Goal: Navigation & Orientation: Find specific page/section

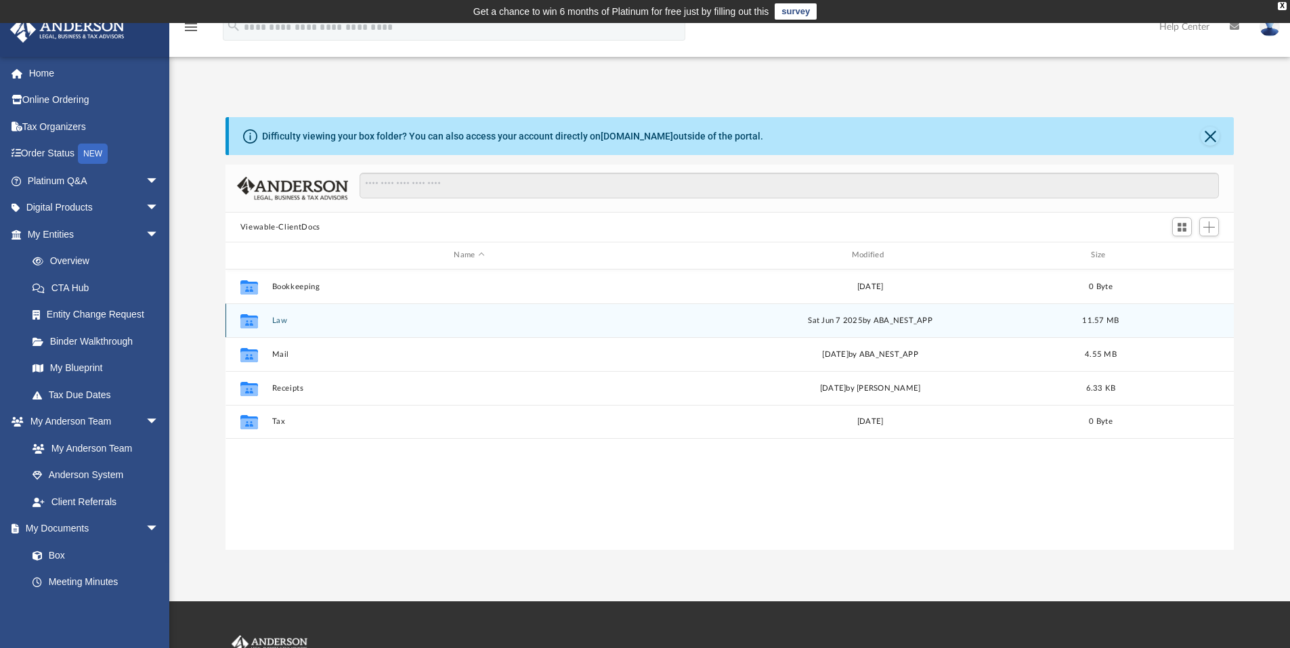
scroll to position [298, 998]
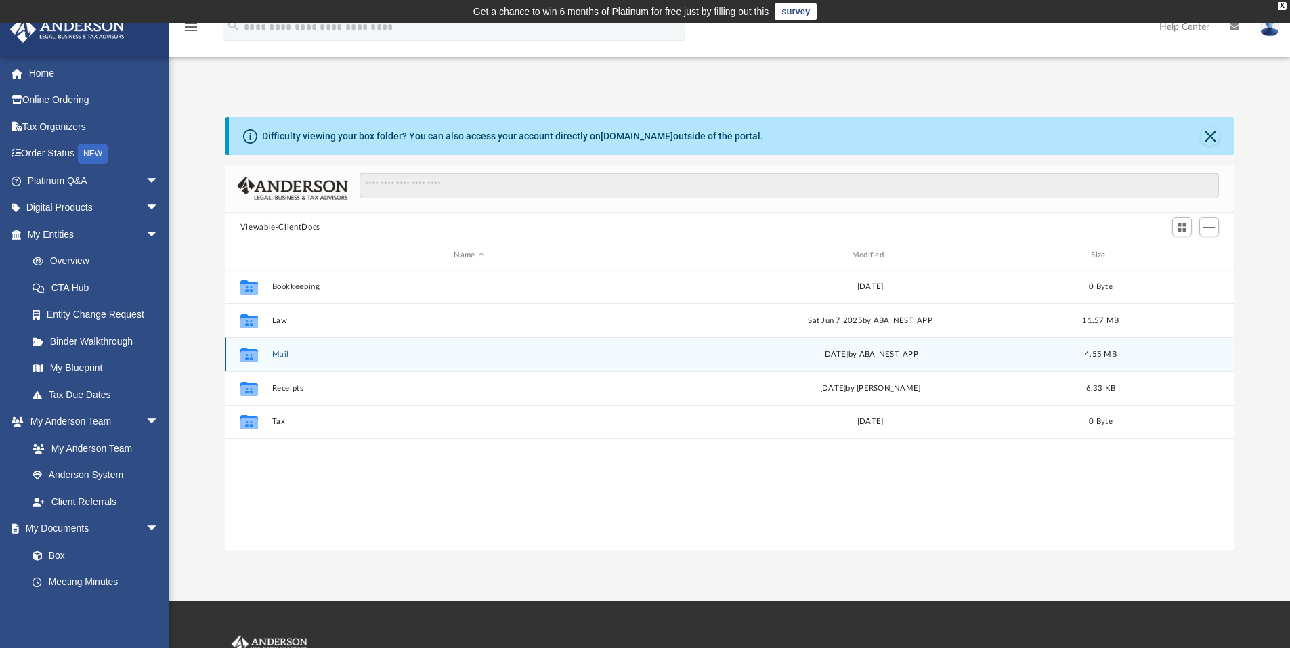
click at [248, 357] on icon "grid" at bounding box center [249, 354] width 18 height 14
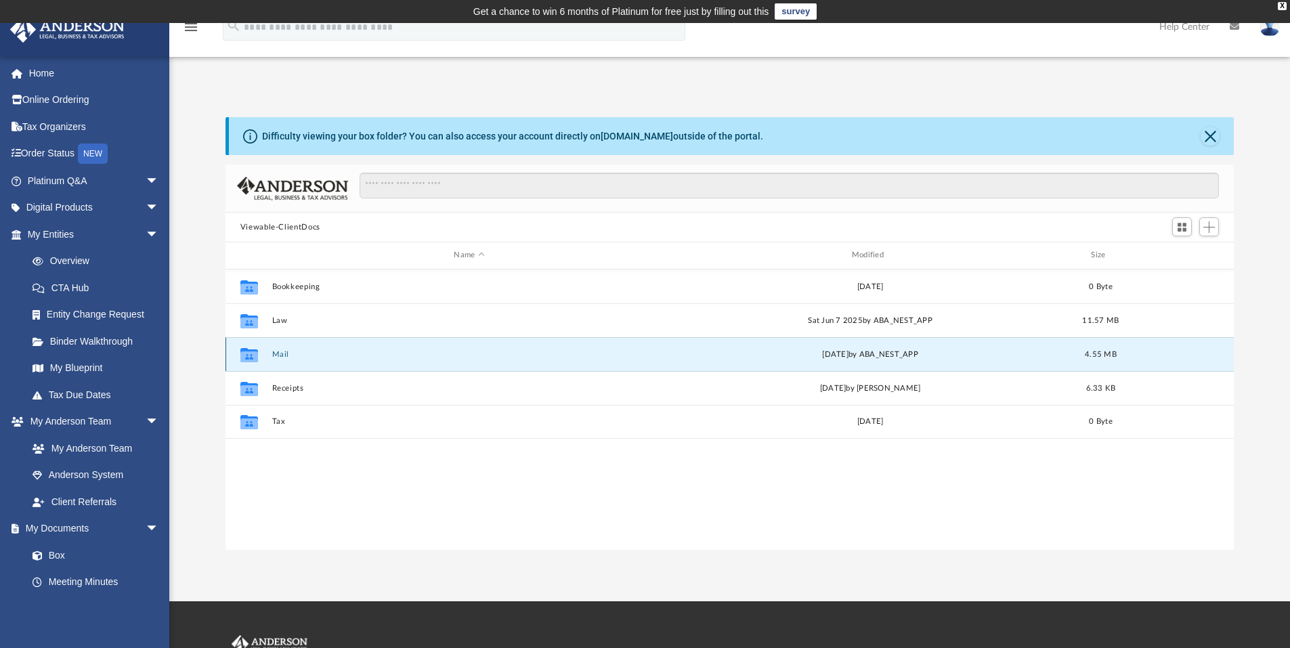
click at [280, 355] on button "Mail" at bounding box center [468, 354] width 395 height 9
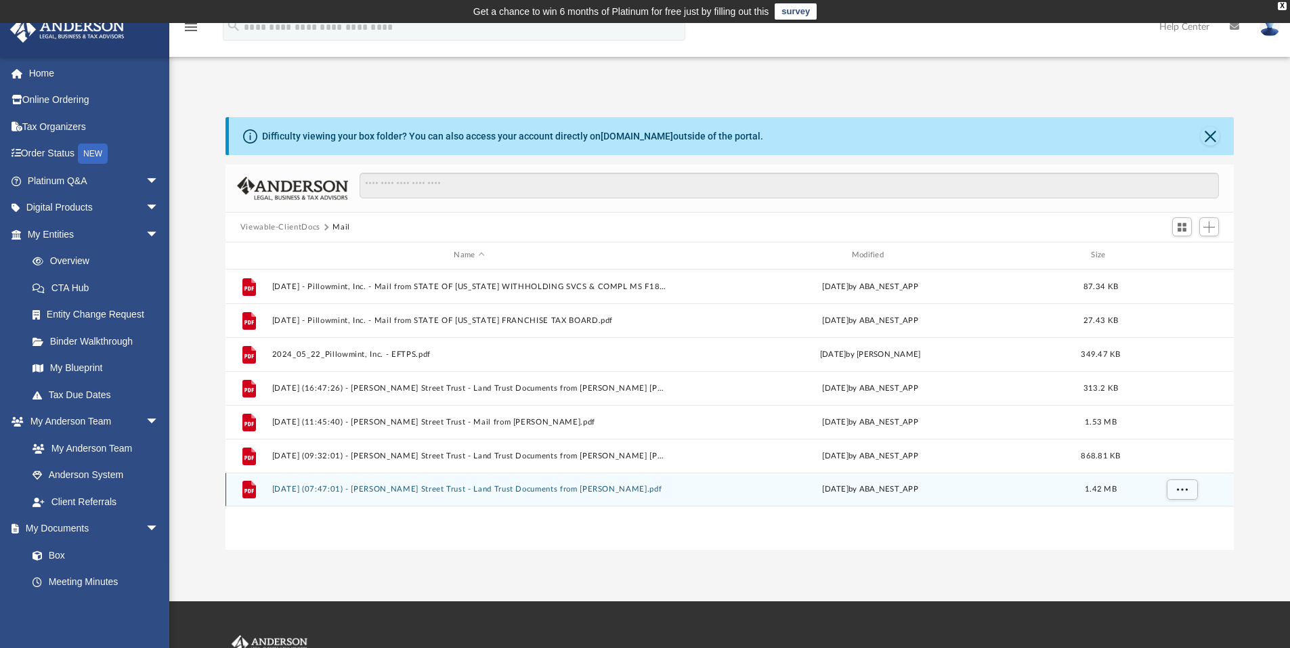
click at [252, 493] on icon "grid" at bounding box center [249, 490] width 14 height 18
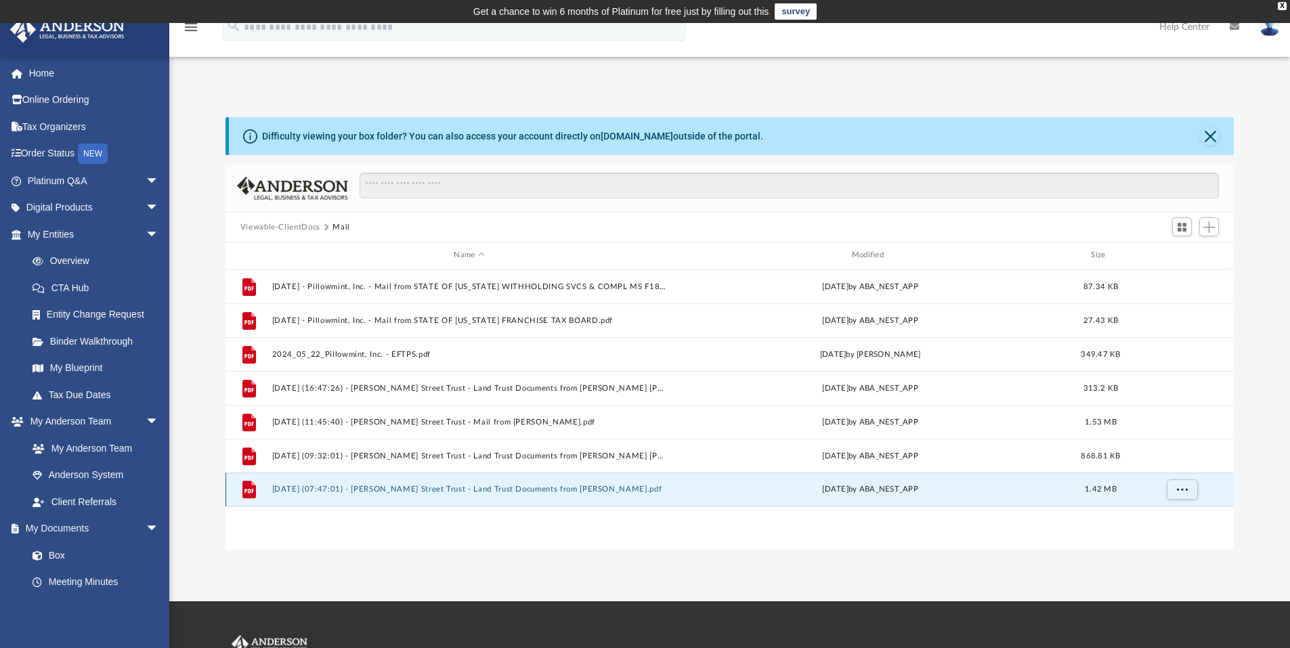
click at [408, 488] on button "[DATE] (07:47:01) - [PERSON_NAME] Street Trust - Land Trust Documents from [PER…" at bounding box center [468, 489] width 395 height 9
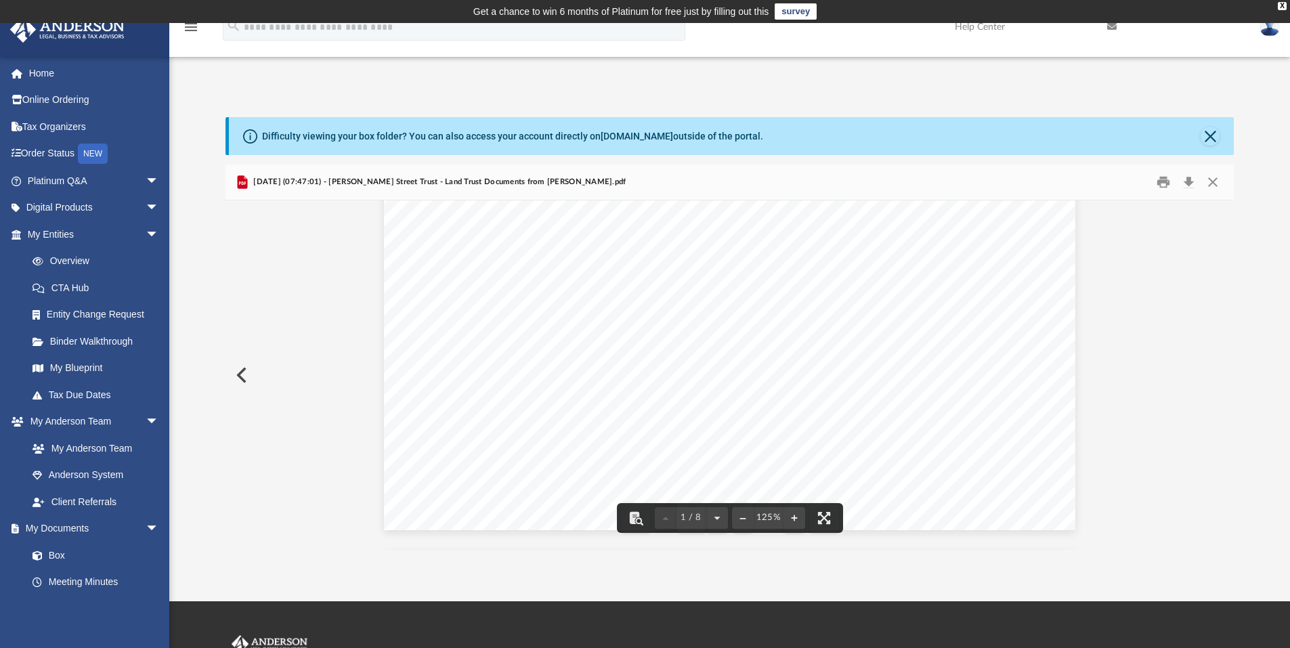
scroll to position [812, 0]
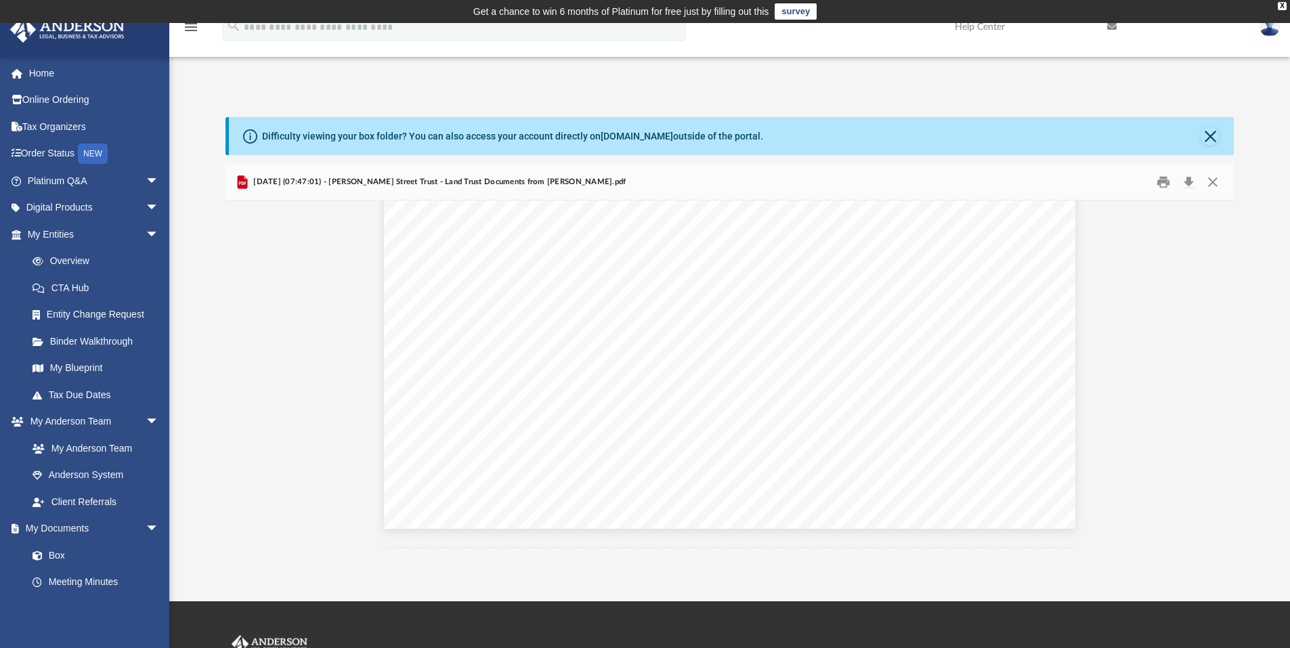
click at [1019, 308] on div "Page 1" at bounding box center [730, 505] width 692 height 1130
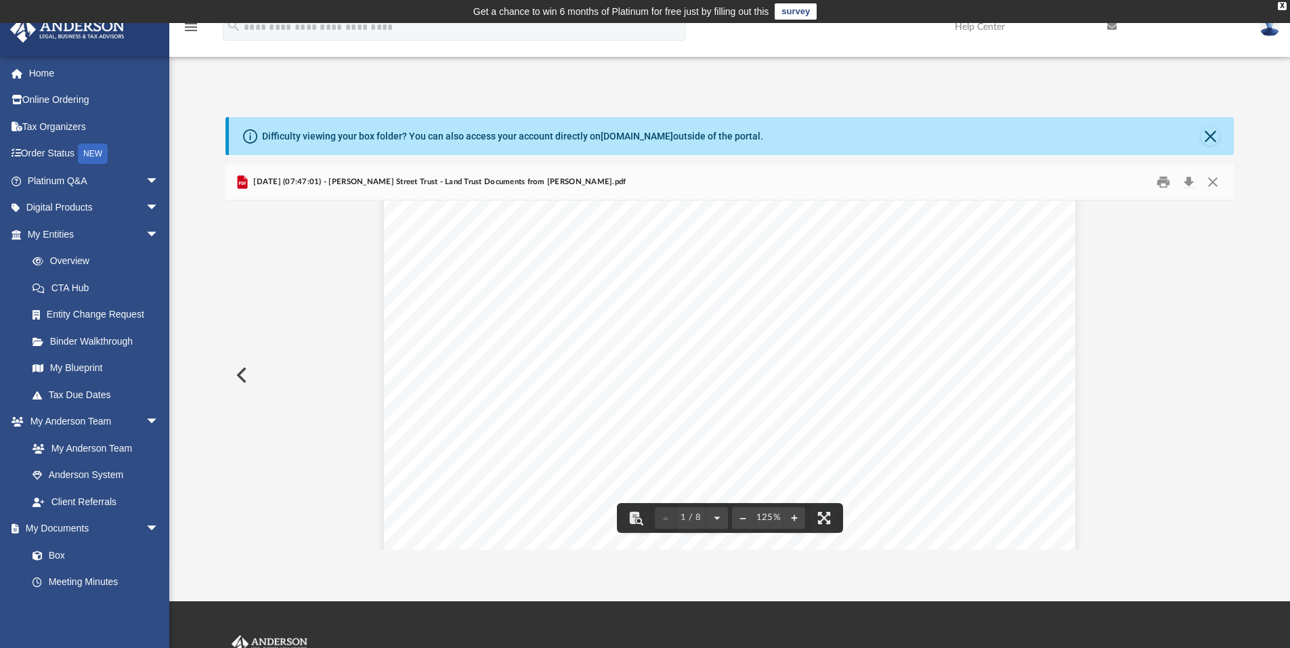
click at [1196, 130] on div "Difficulty viewing your box folder? You can also access your account directly o…" at bounding box center [731, 136] width 1005 height 38
click at [1207, 131] on button "Close" at bounding box center [1209, 136] width 19 height 19
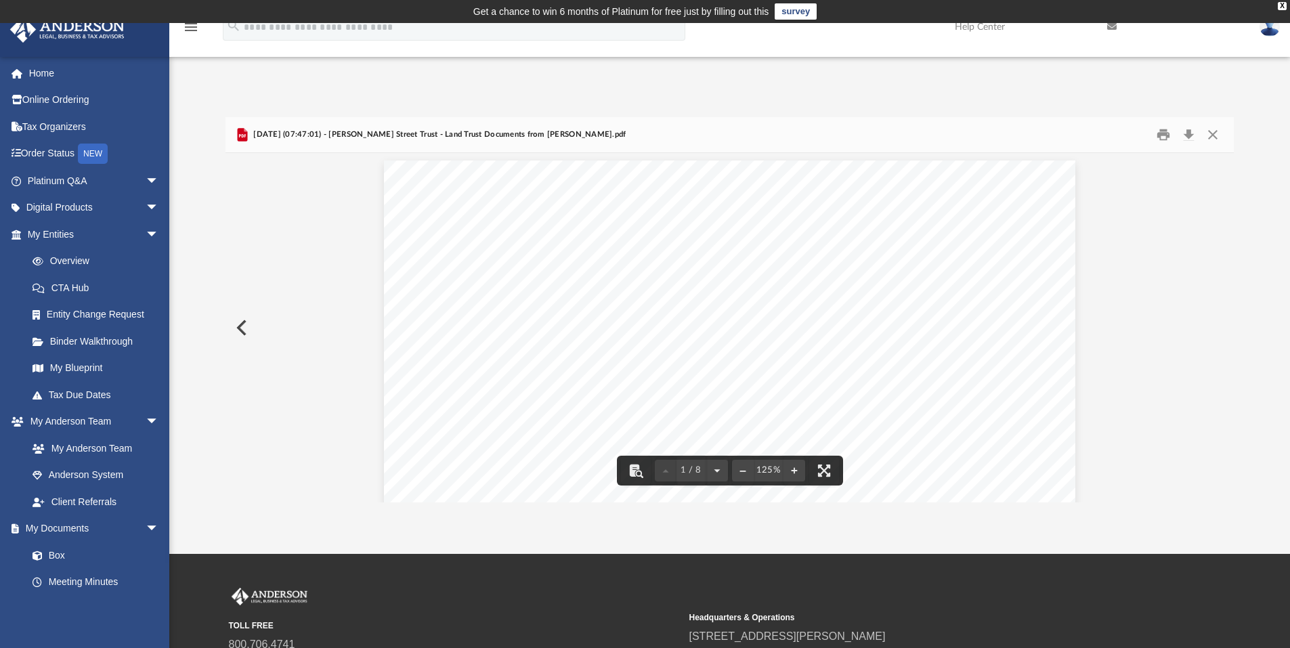
scroll to position [0, 0]
click at [1216, 136] on button "Close" at bounding box center [1212, 135] width 24 height 21
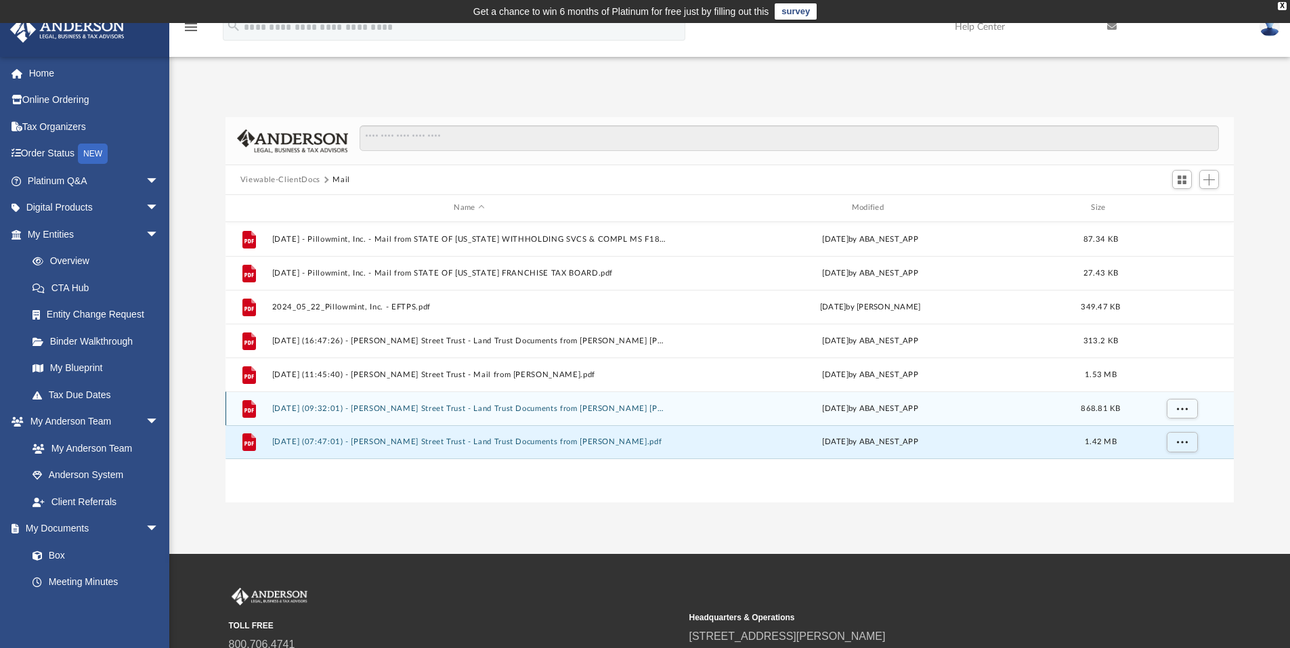
click at [524, 413] on button "[DATE] (09:32:01) - [PERSON_NAME] Street Trust - Land Trust Documents from [PER…" at bounding box center [468, 408] width 395 height 9
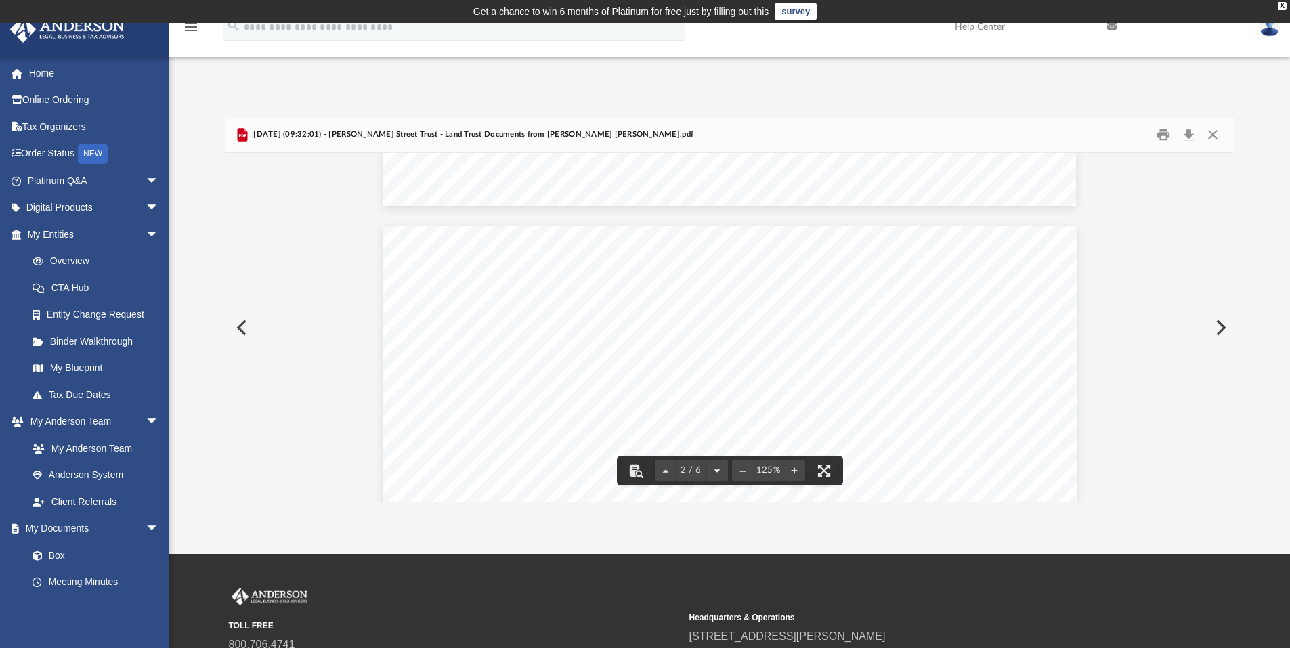
scroll to position [1168, 0]
click at [1217, 141] on button "Close" at bounding box center [1212, 135] width 24 height 21
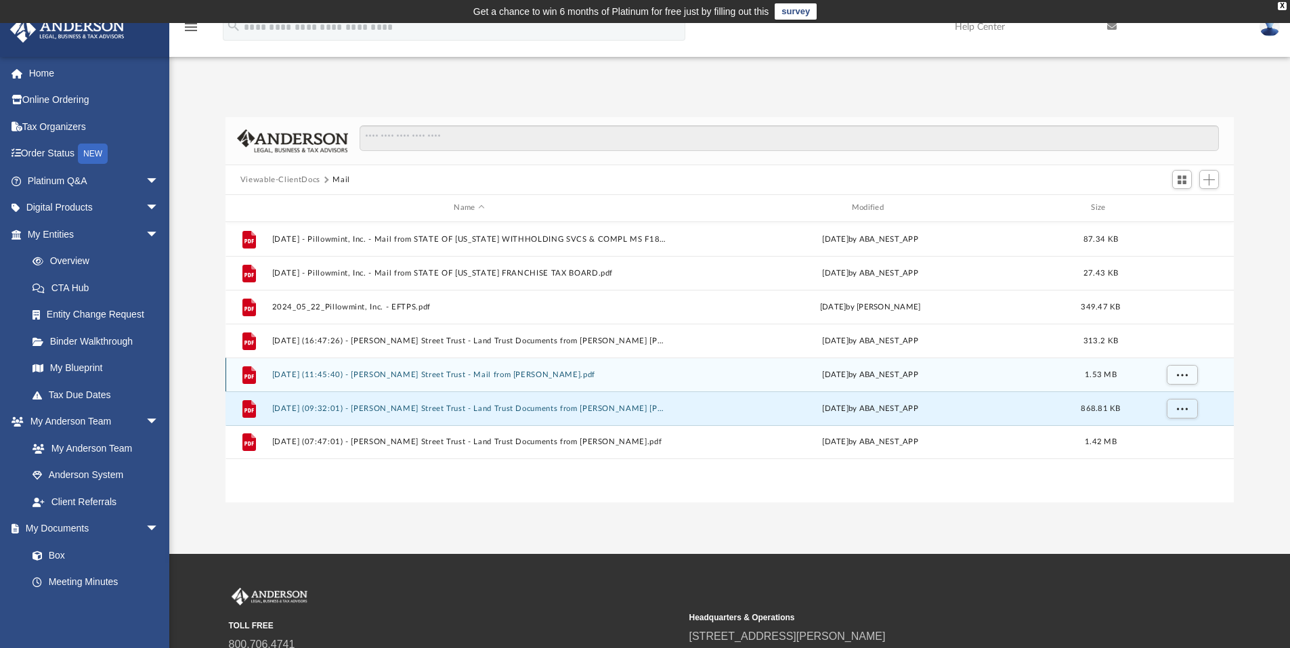
click at [503, 376] on button "[DATE] (11:45:40) - [PERSON_NAME] Street Trust - Mail from [PERSON_NAME].pdf" at bounding box center [468, 374] width 395 height 9
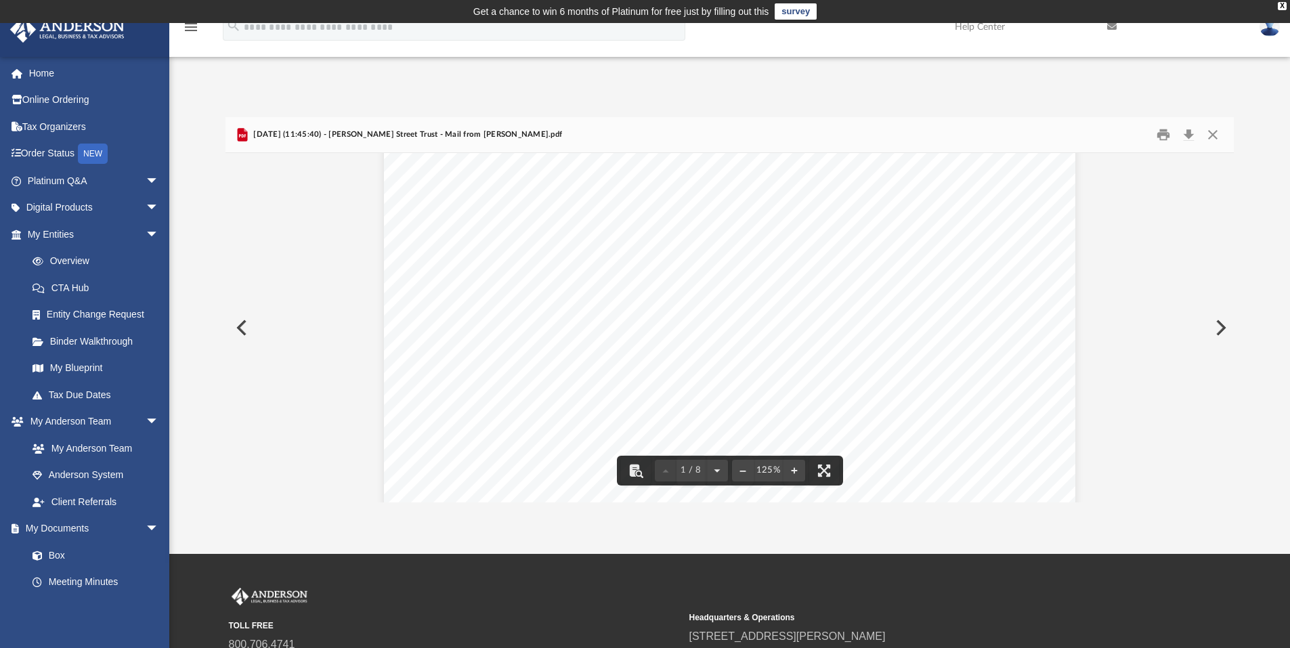
scroll to position [68, 0]
click at [1212, 132] on button "Close" at bounding box center [1212, 135] width 24 height 21
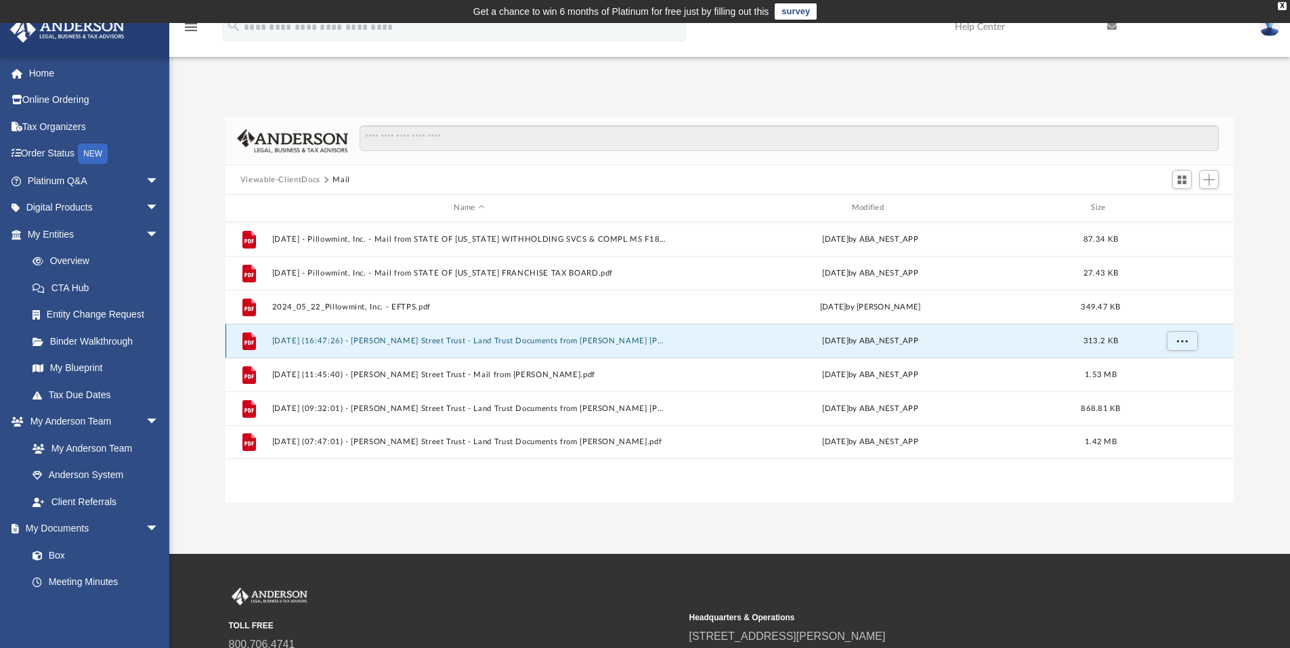
click at [517, 337] on button "[DATE] (16:47:26) - [PERSON_NAME] Street Trust - Land Trust Documents from [PER…" at bounding box center [468, 340] width 395 height 9
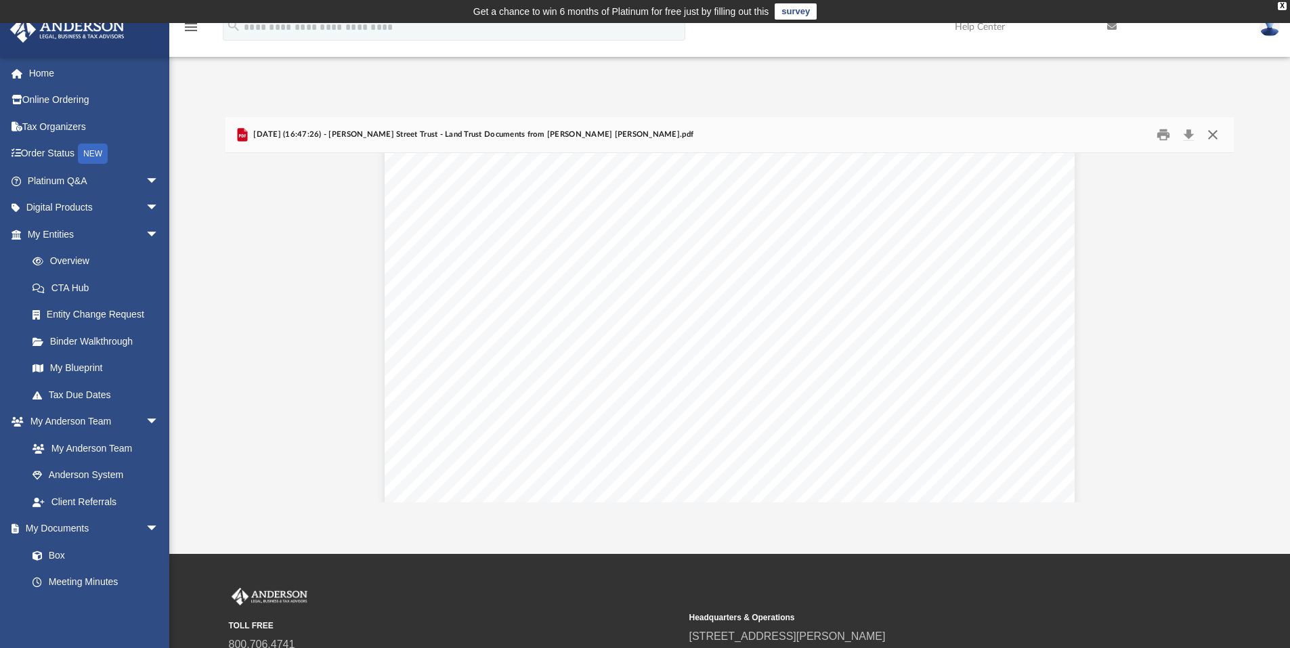
click at [1215, 135] on button "Close" at bounding box center [1212, 135] width 24 height 21
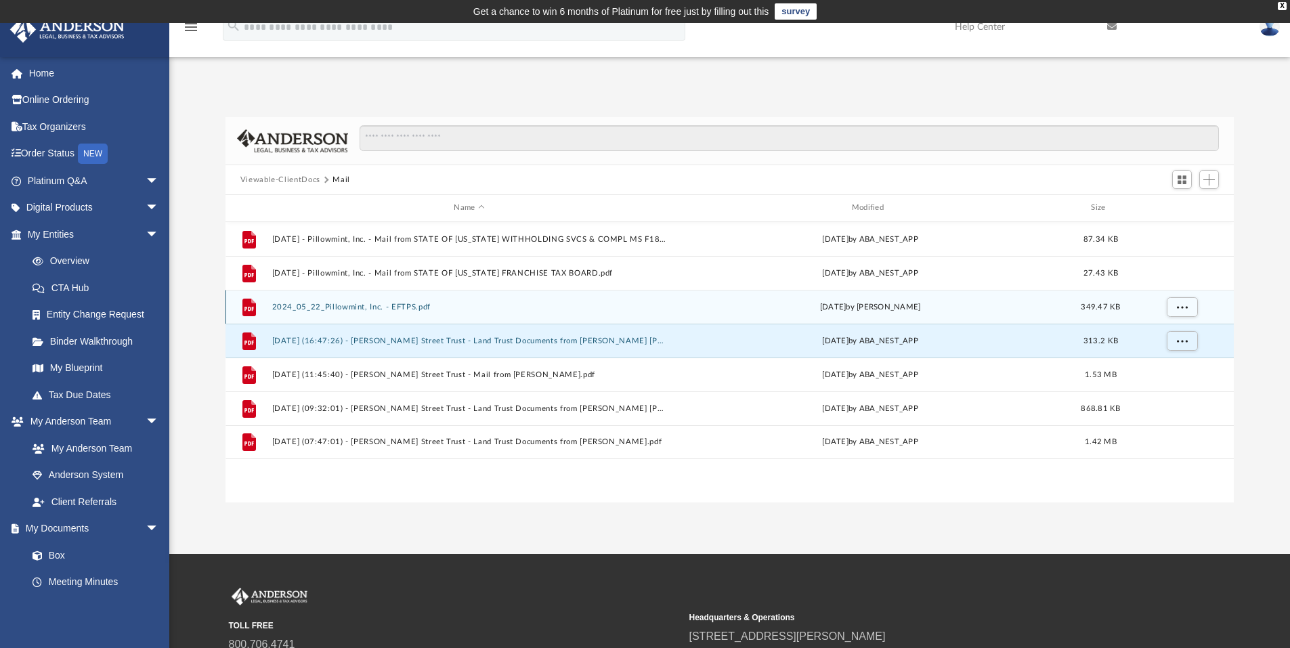
click at [460, 304] on button "2024_05_22_Pillowmint, Inc. - EFTPS.pdf" at bounding box center [468, 307] width 395 height 9
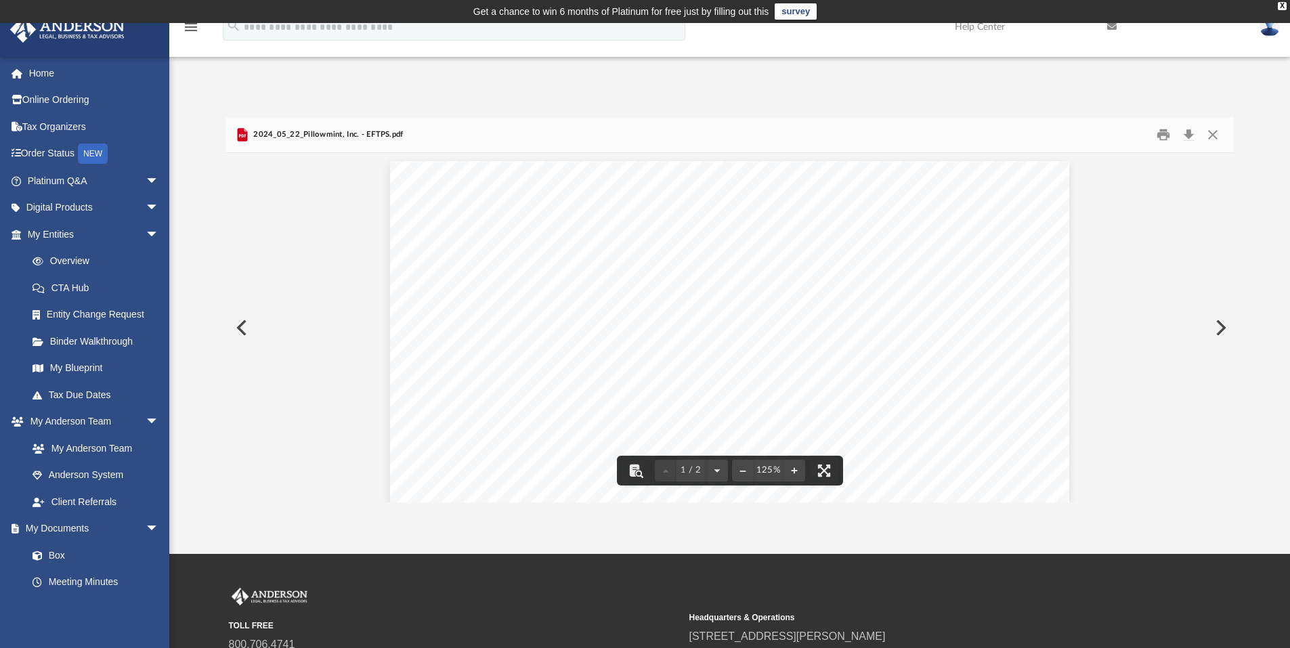
scroll to position [0, 0]
click at [1210, 131] on button "Close" at bounding box center [1212, 135] width 24 height 21
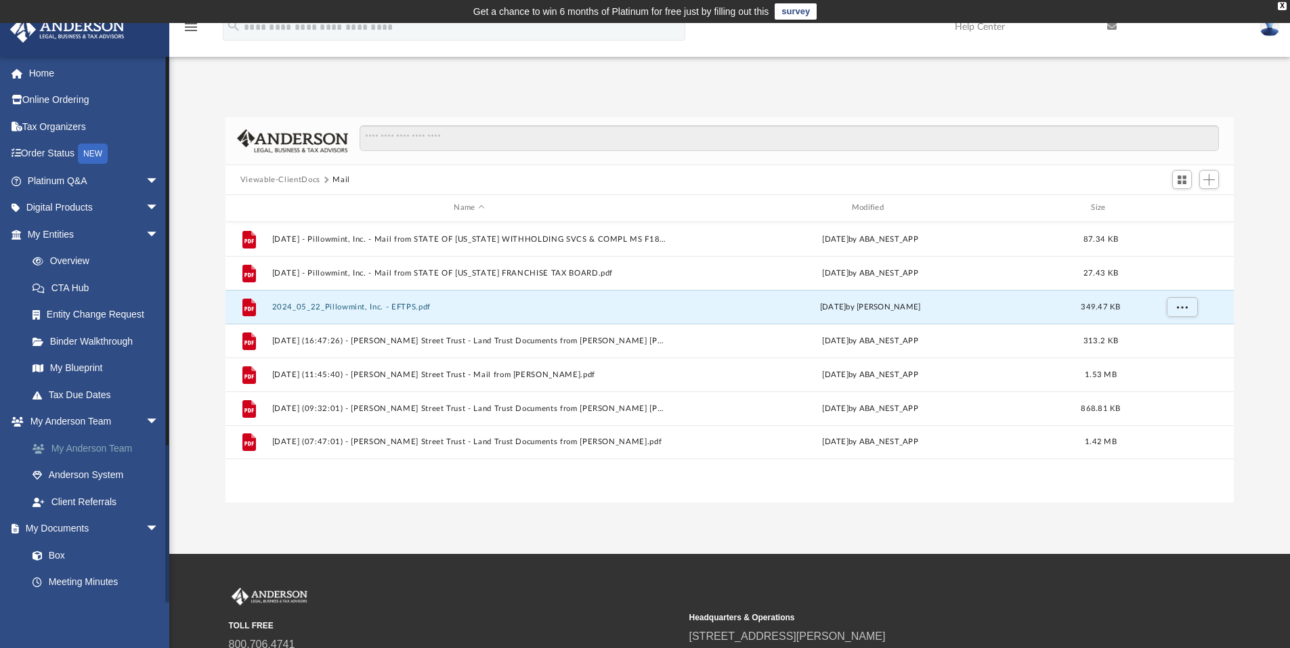
click at [82, 452] on link "My Anderson Team" at bounding box center [99, 448] width 160 height 27
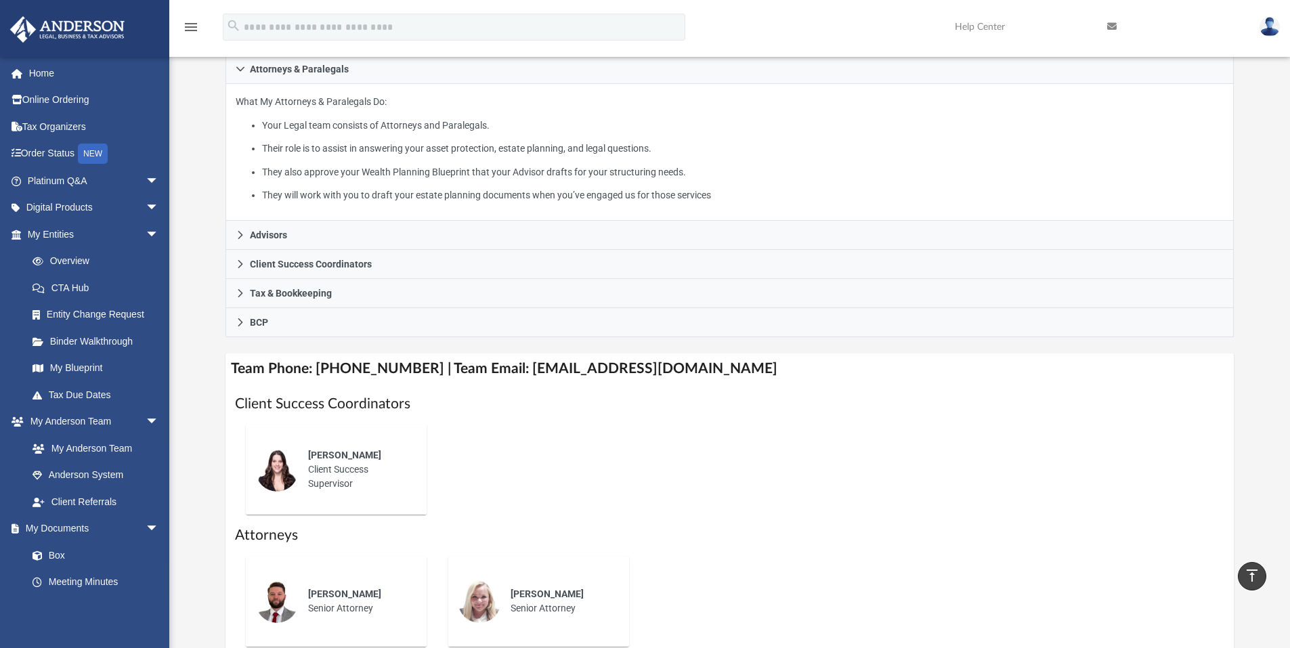
scroll to position [201, 0]
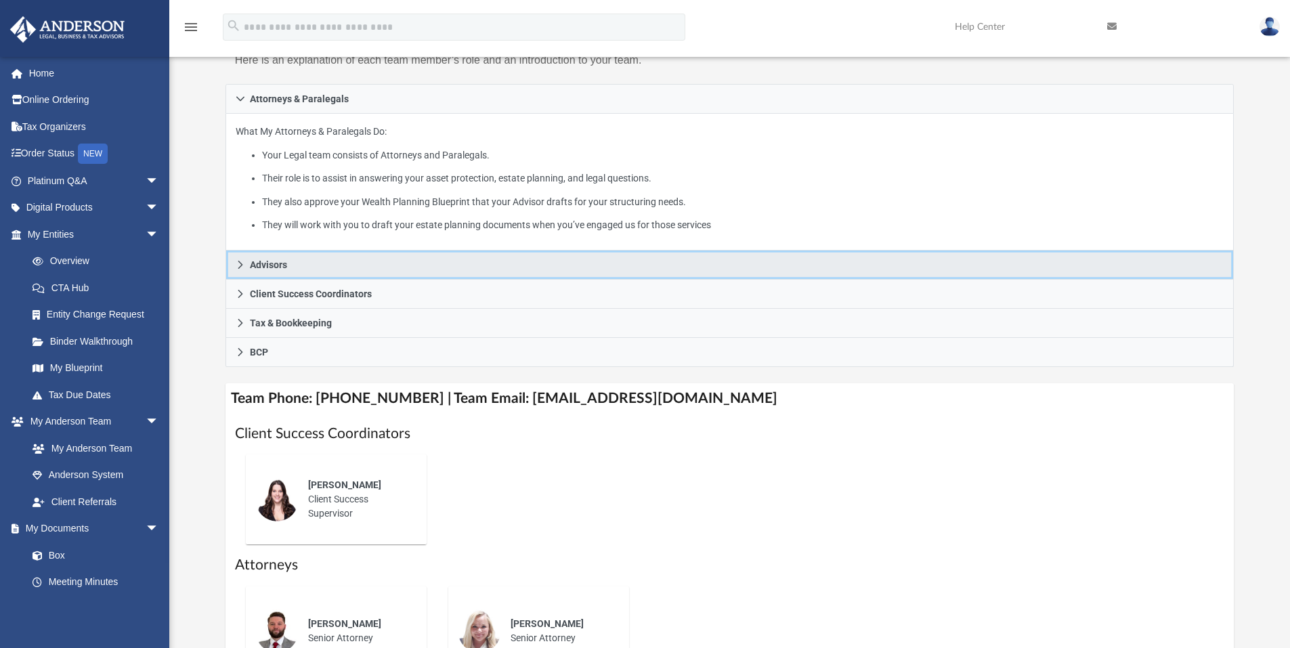
click at [242, 267] on icon at bounding box center [240, 264] width 9 height 9
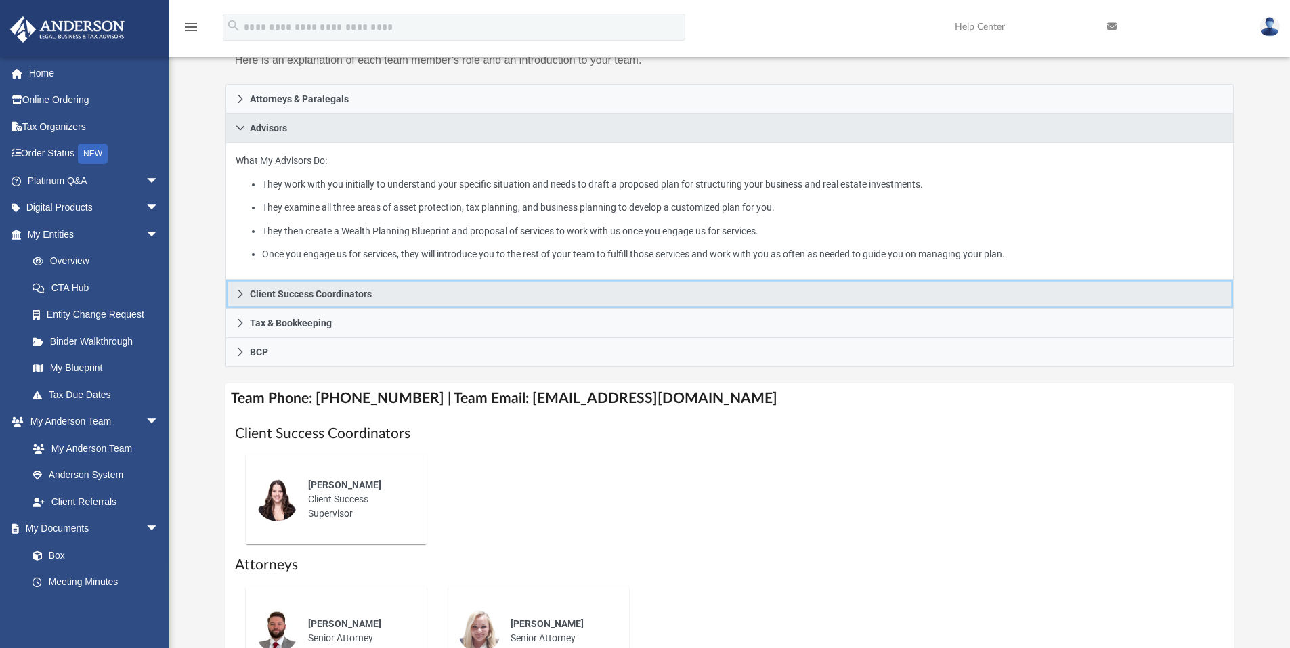
click at [234, 298] on link "Client Success Coordinators" at bounding box center [729, 294] width 1009 height 29
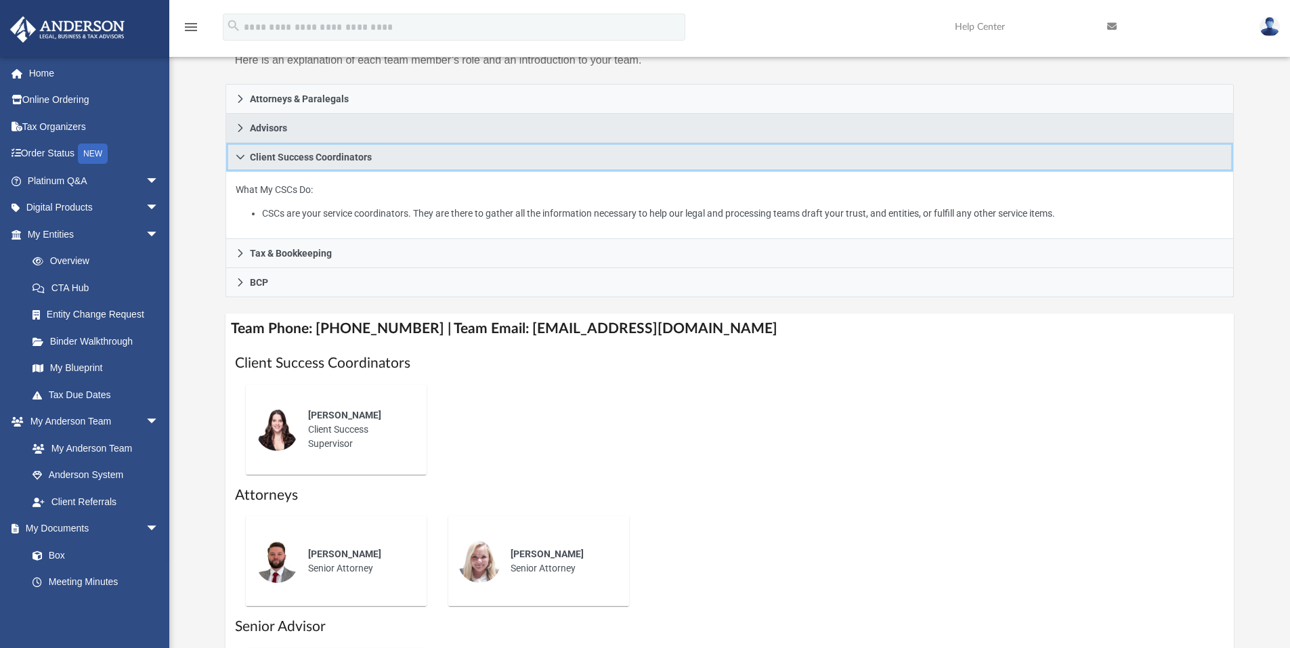
click at [244, 160] on icon at bounding box center [240, 156] width 9 height 9
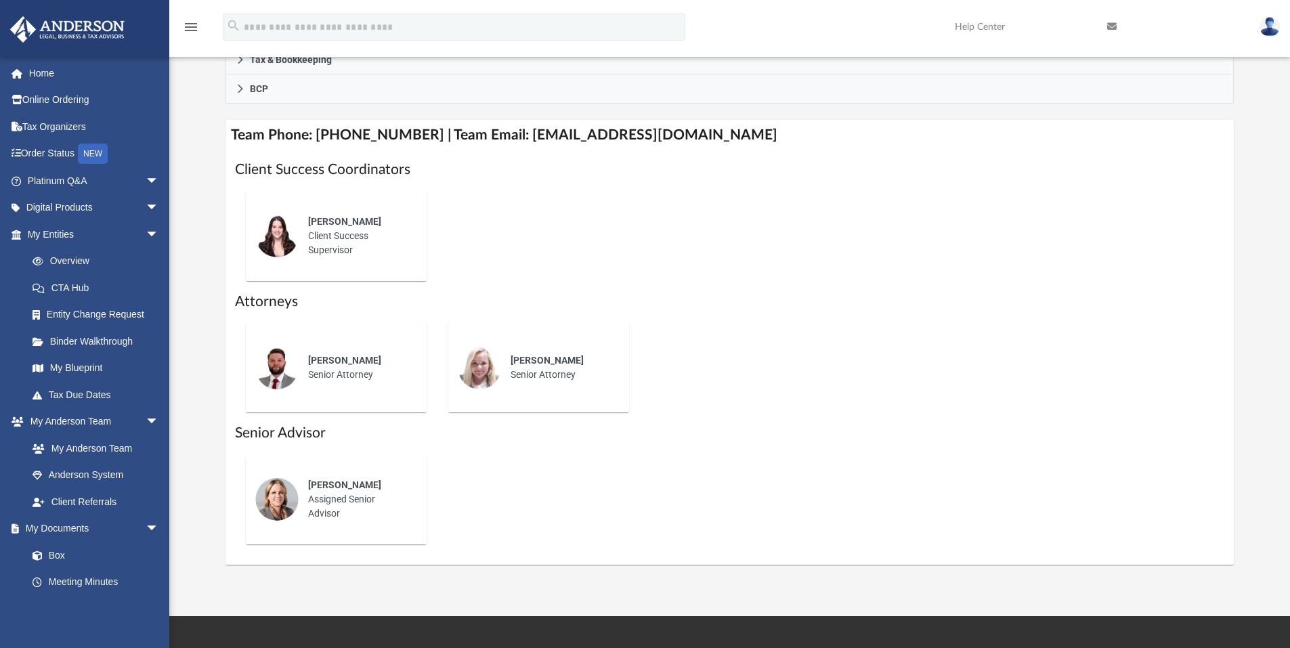
scroll to position [336, 0]
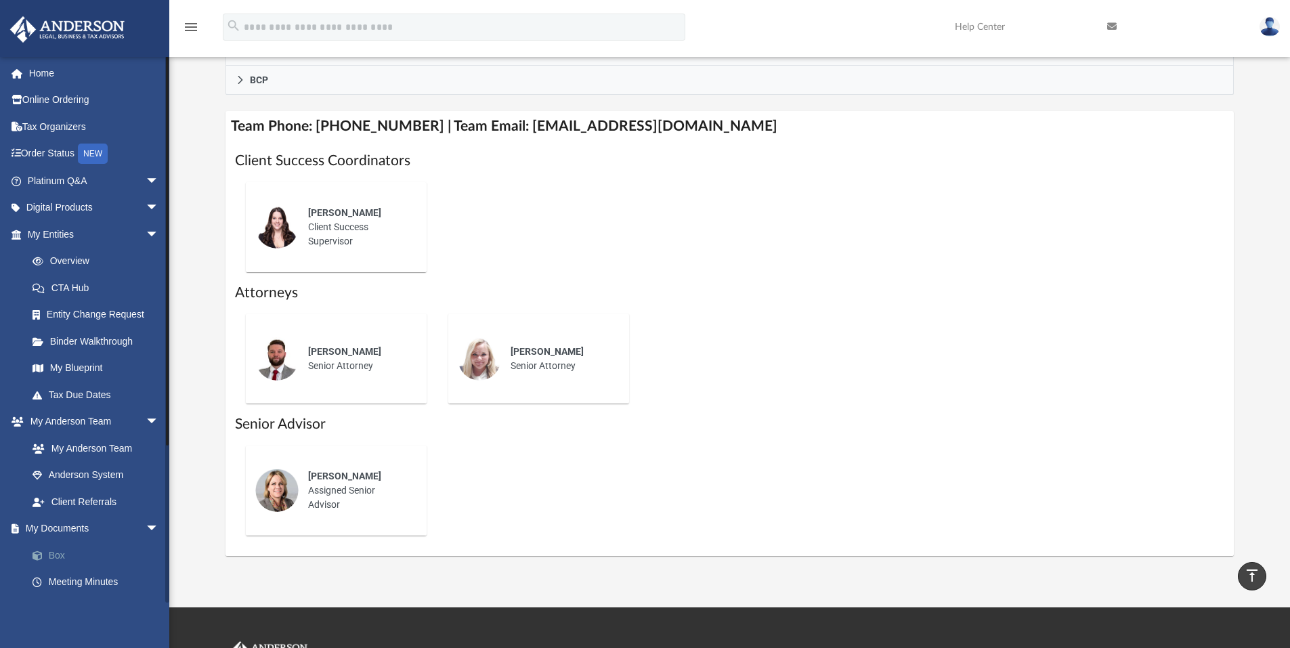
click at [58, 548] on link "Box" at bounding box center [99, 555] width 160 height 27
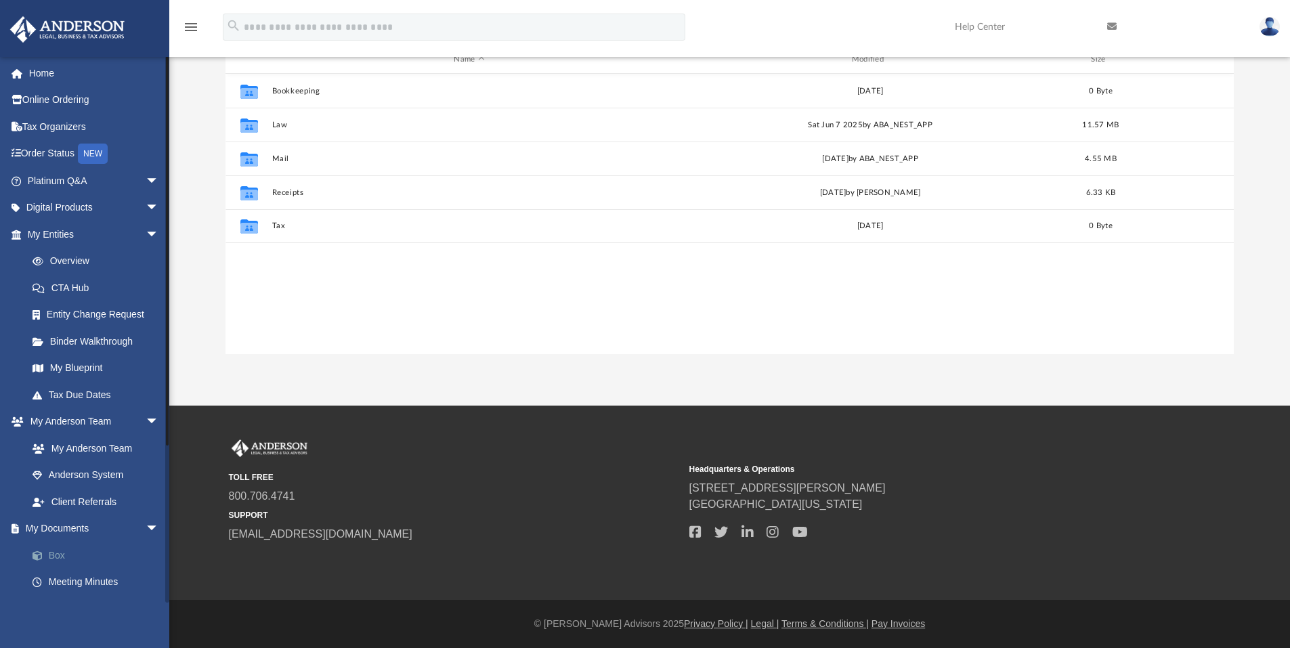
scroll to position [298, 998]
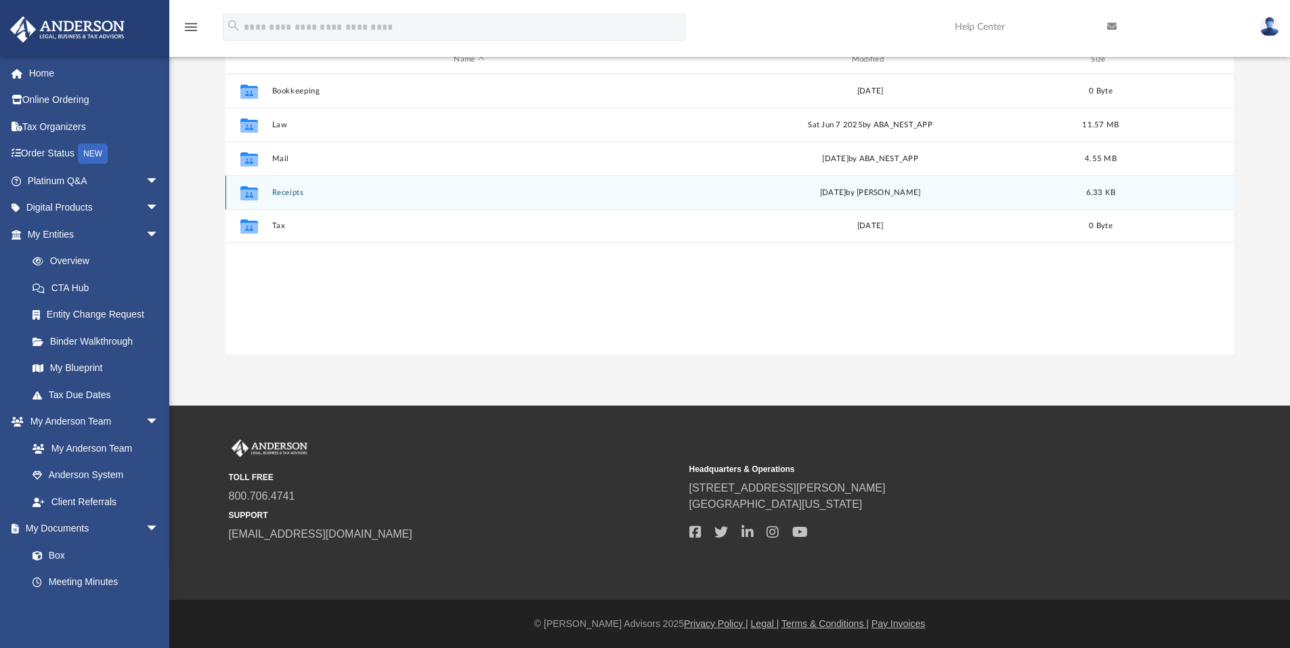
click at [309, 183] on div "Collaborated Folder Receipts [DATE] by [PERSON_NAME] 6.33 KB" at bounding box center [729, 192] width 1009 height 34
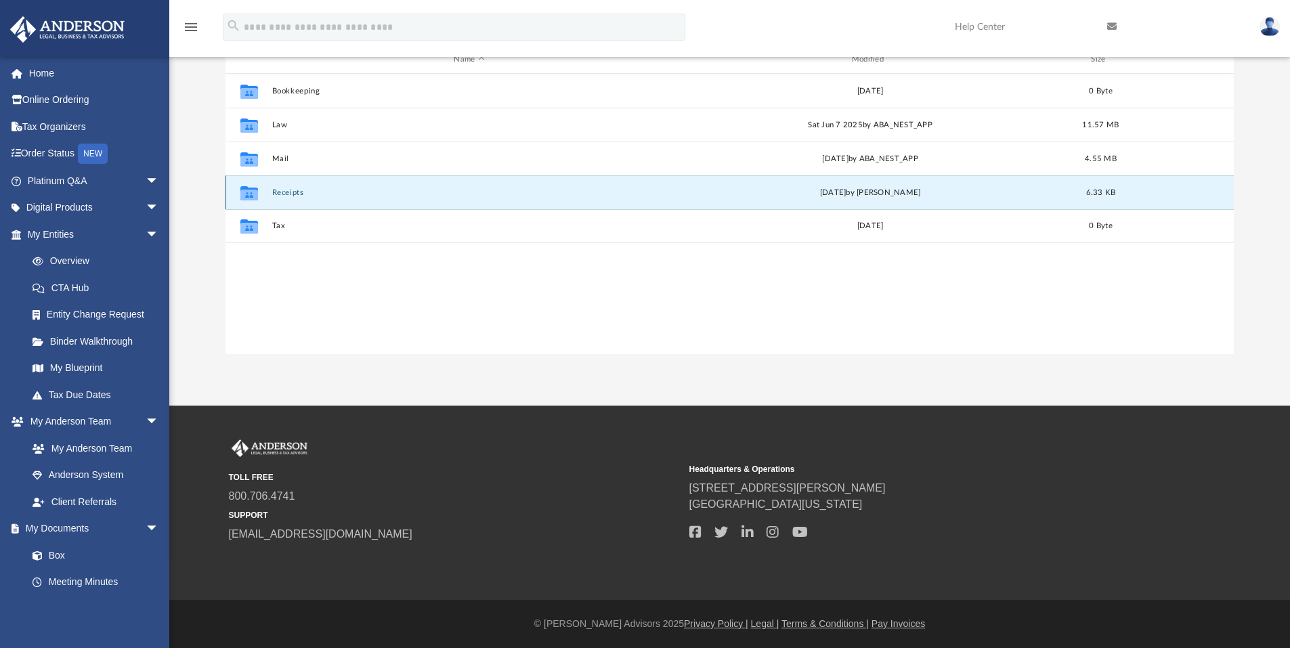
click at [252, 194] on icon "grid" at bounding box center [249, 194] width 18 height 11
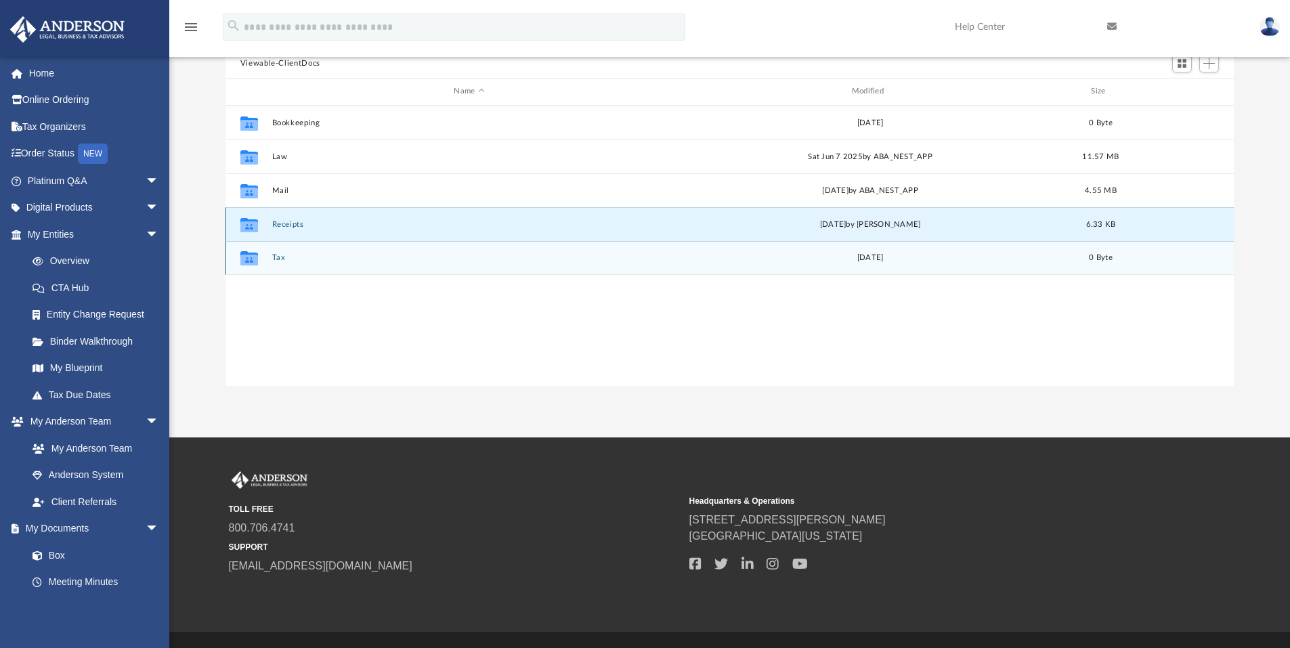
scroll to position [60, 0]
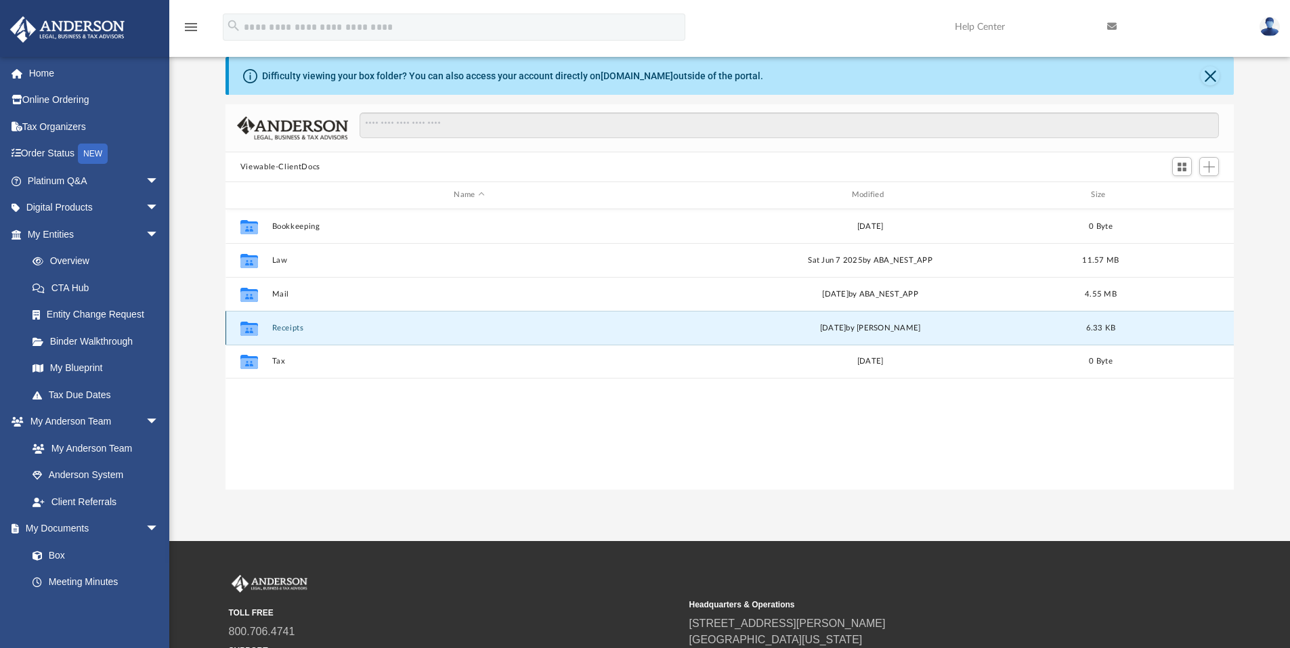
click at [301, 326] on button "Receipts" at bounding box center [468, 328] width 395 height 9
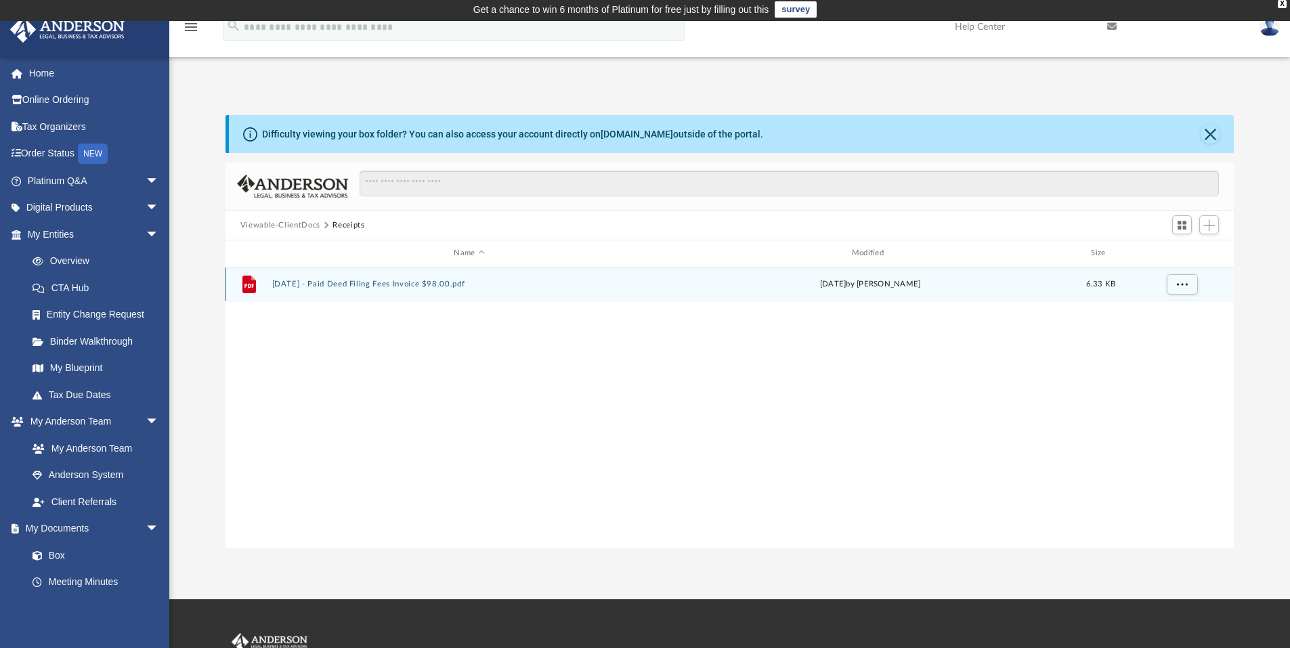
scroll to position [0, 0]
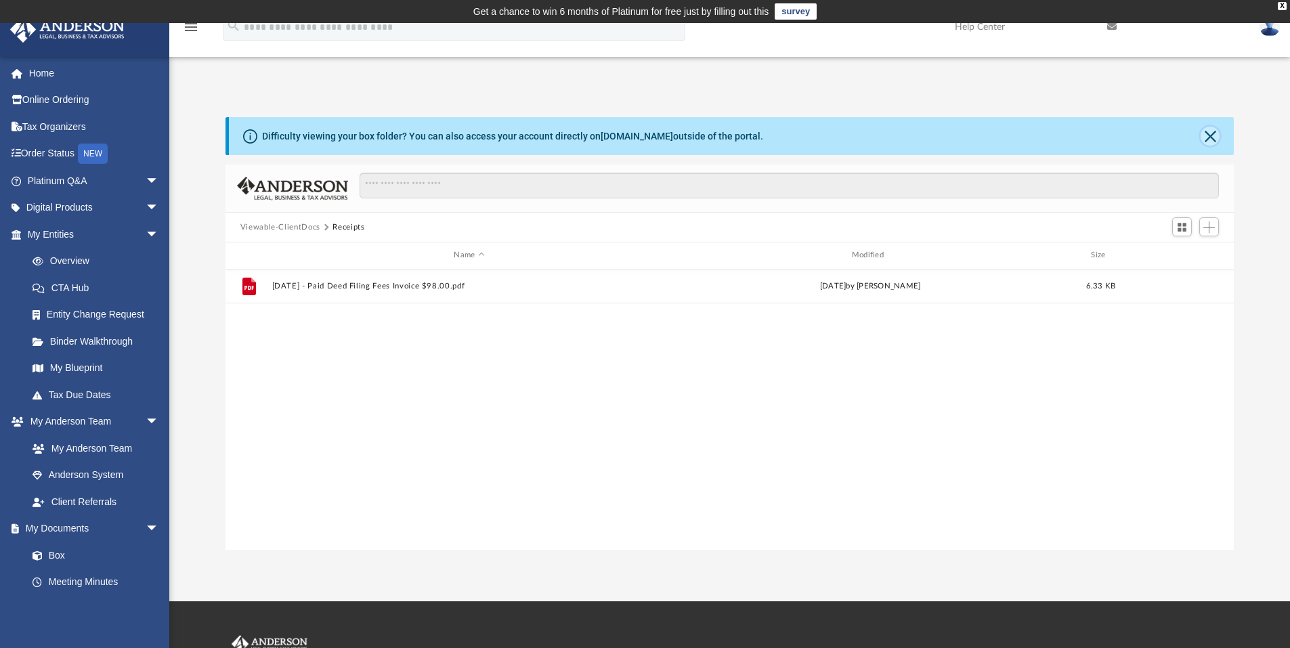
click at [1210, 136] on button "Close" at bounding box center [1209, 136] width 19 height 19
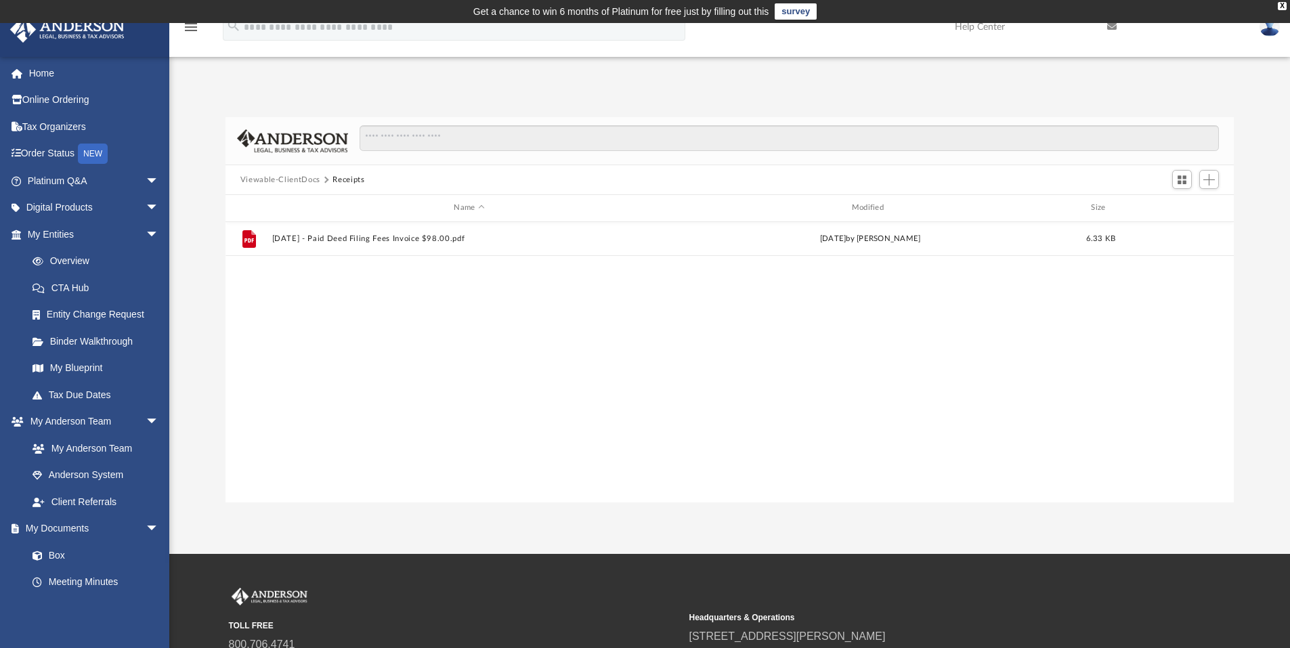
click at [291, 181] on button "Viewable-ClientDocs" at bounding box center [280, 180] width 80 height 12
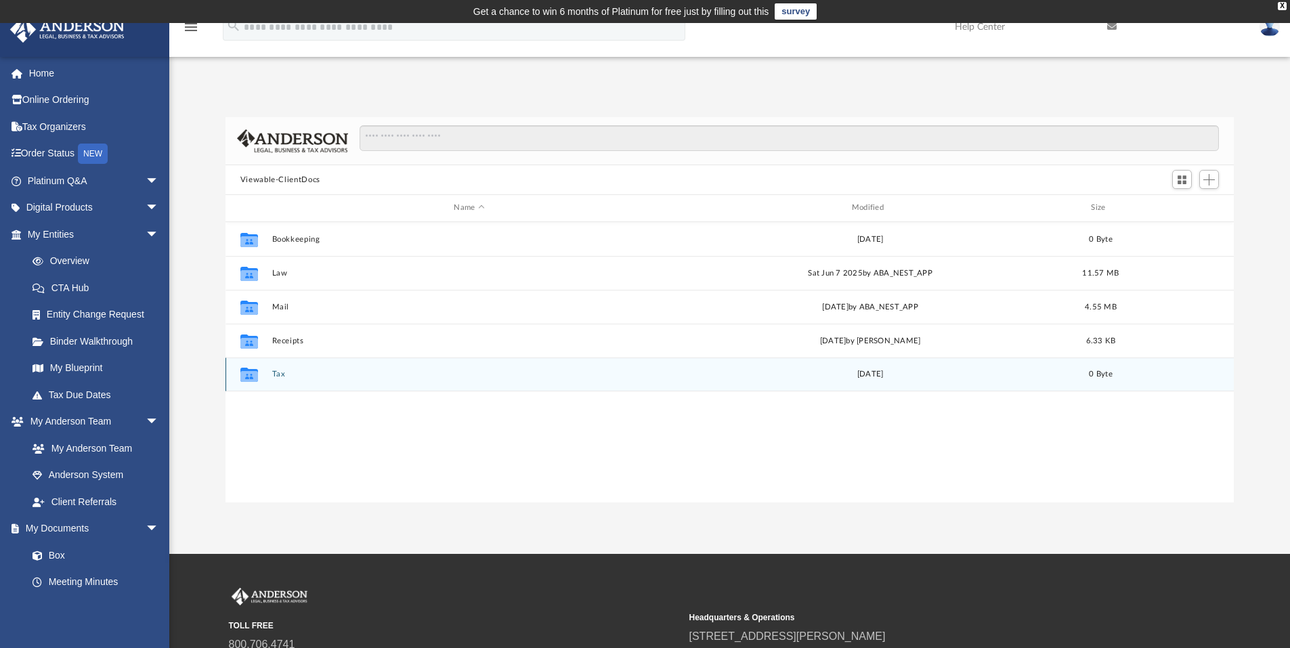
click at [278, 375] on button "Tax" at bounding box center [468, 374] width 395 height 9
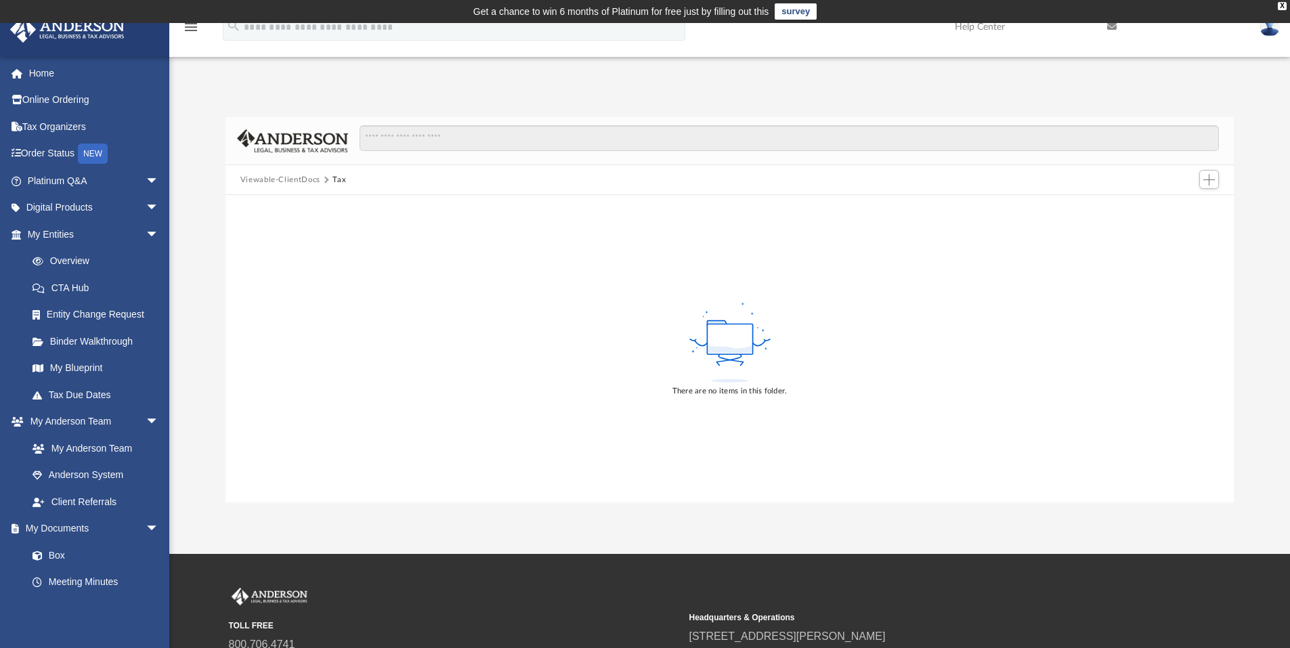
click at [296, 178] on button "Viewable-ClientDocs" at bounding box center [280, 180] width 80 height 12
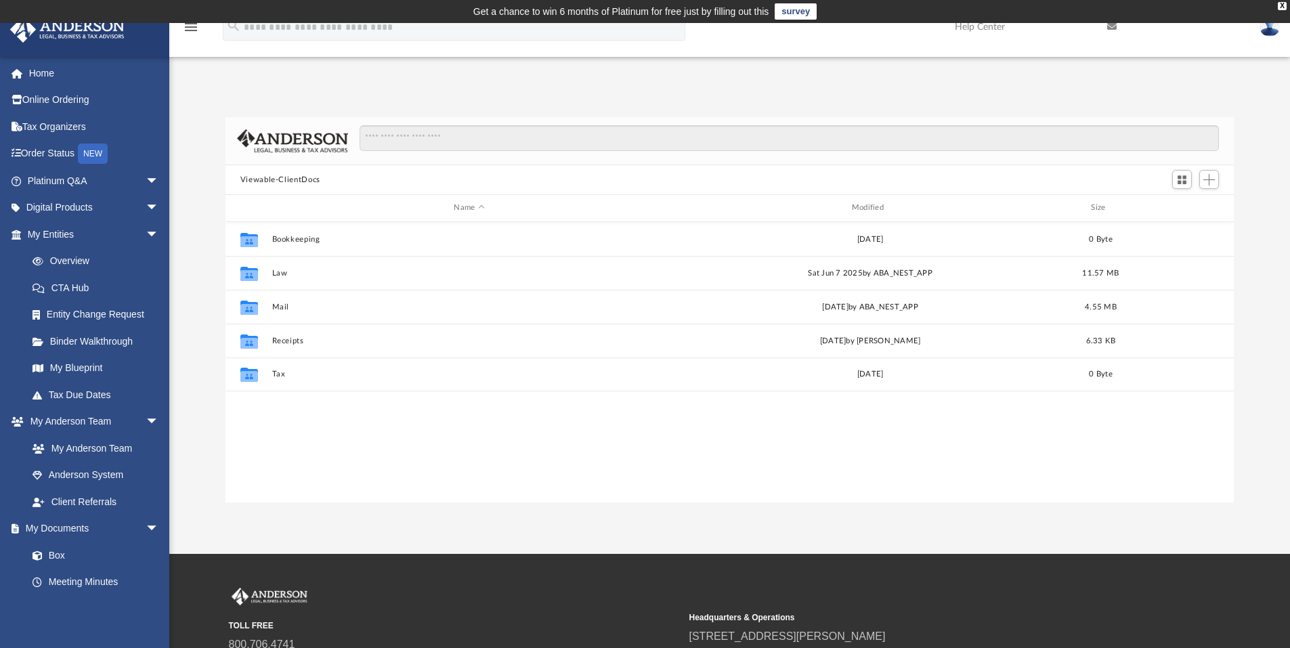
scroll to position [298, 998]
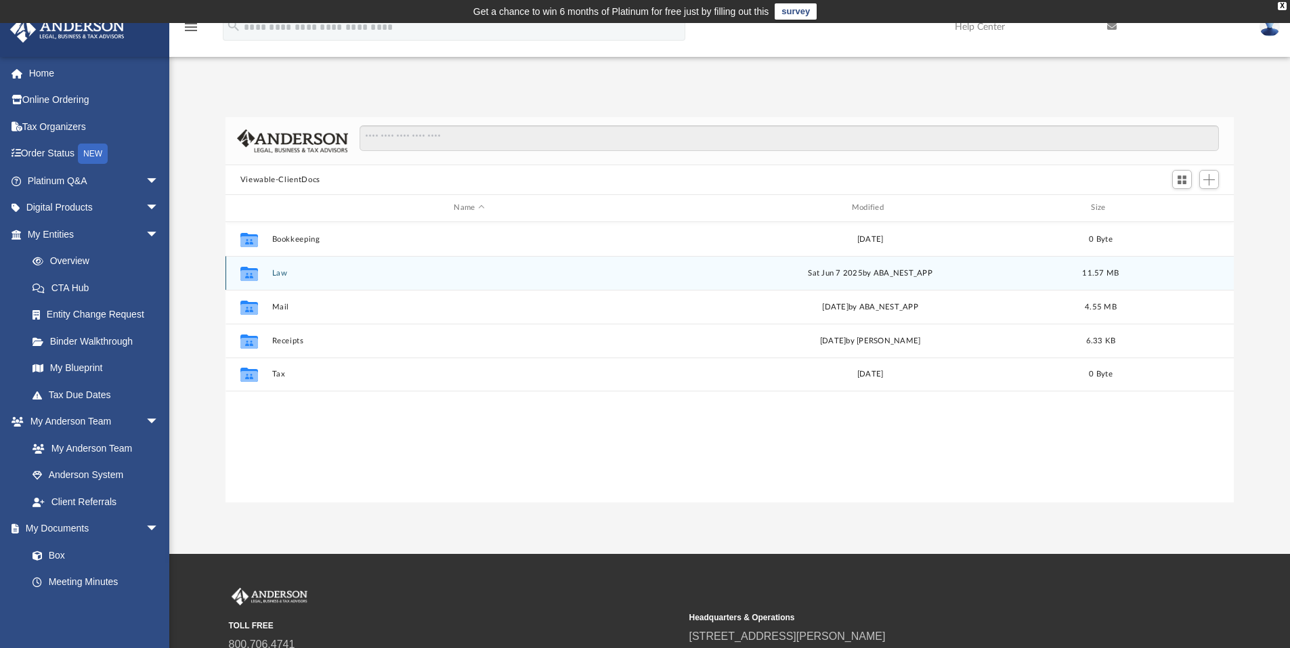
click at [276, 271] on button "Law" at bounding box center [468, 273] width 395 height 9
click at [330, 275] on button "Prints Charming Press, LLC" at bounding box center [468, 273] width 395 height 9
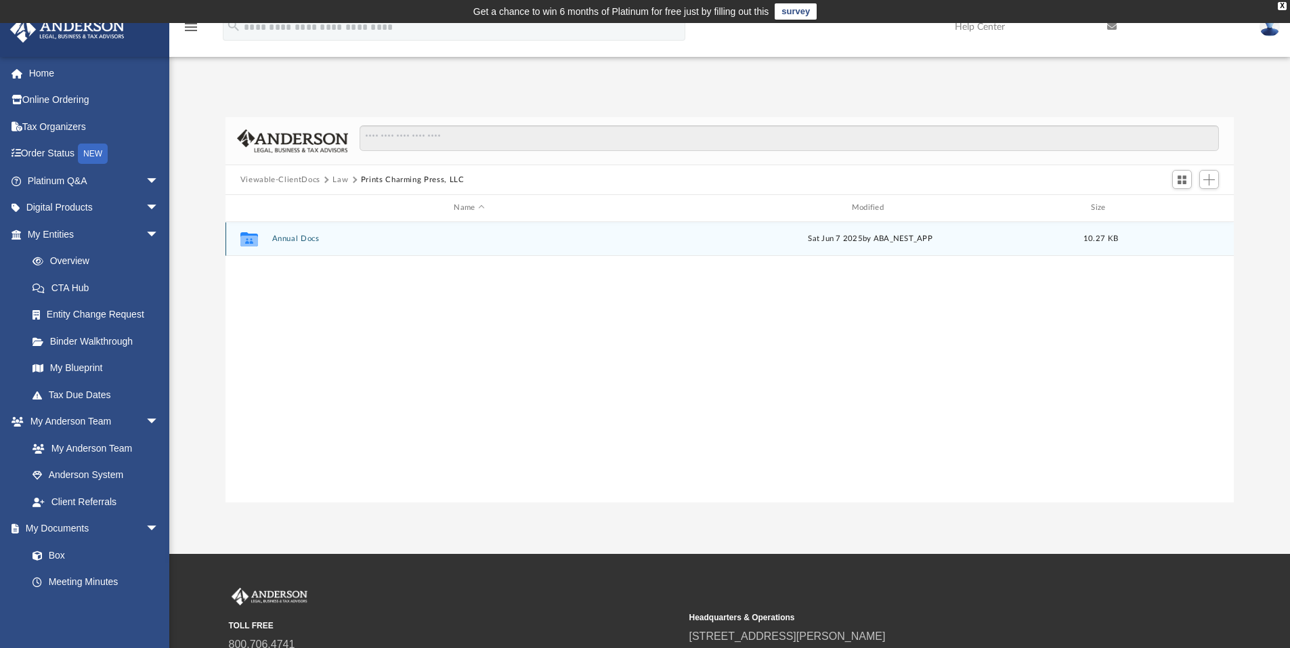
click at [303, 239] on button "Annual Docs" at bounding box center [468, 238] width 395 height 9
click at [303, 239] on button "Prints Charming Press, LLC - Filed Annual Report WY 2025.pdf" at bounding box center [468, 238] width 395 height 9
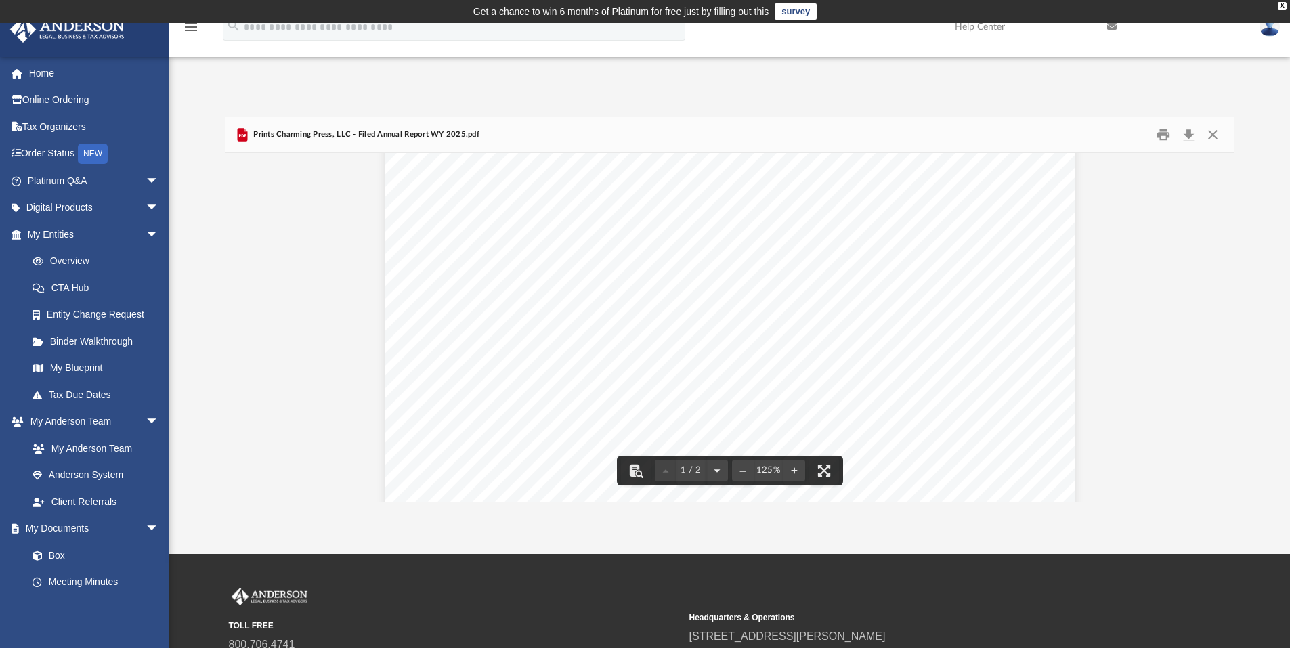
scroll to position [0, 0]
